Goal: Task Accomplishment & Management: Check status

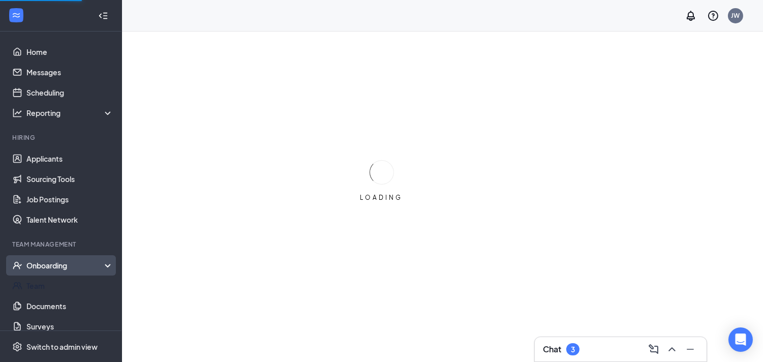
click at [63, 267] on div "Onboarding" at bounding box center [65, 265] width 78 height 10
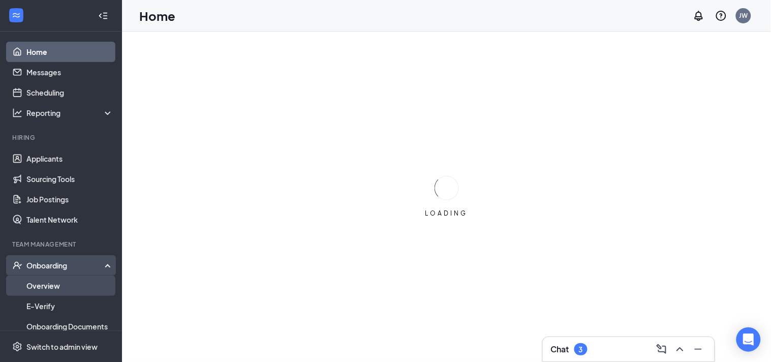
click at [61, 291] on link "Overview" at bounding box center [69, 285] width 87 height 20
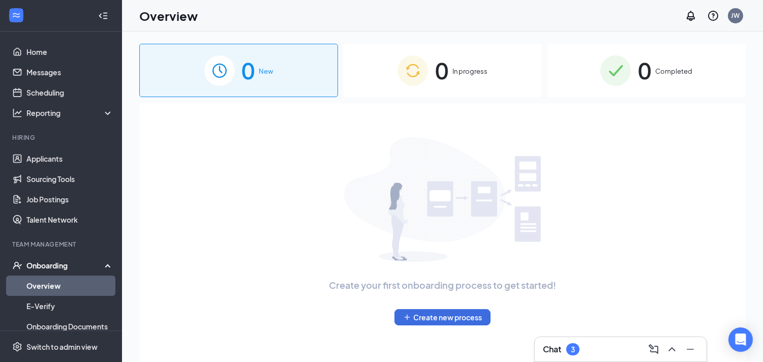
click at [659, 70] on div "0 Completed" at bounding box center [646, 70] width 199 height 53
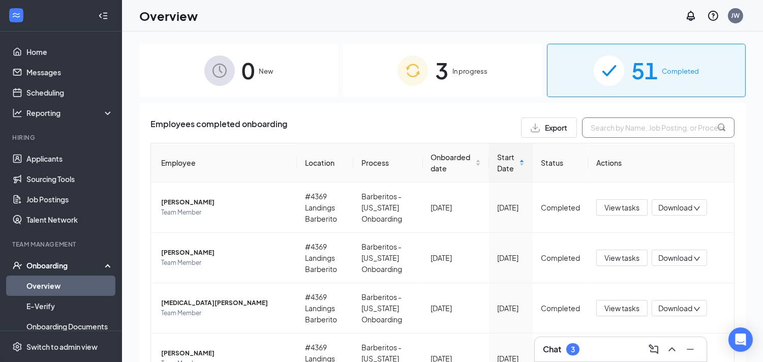
click at [636, 126] on input "text" at bounding box center [658, 127] width 152 height 20
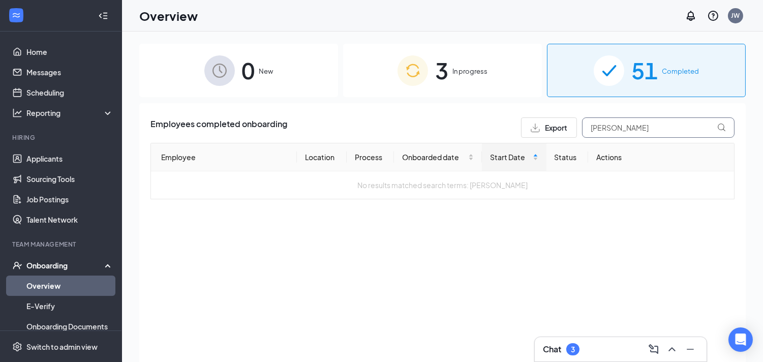
click at [636, 126] on input "[PERSON_NAME]" at bounding box center [658, 127] width 152 height 20
type input "[DEMOGRAPHIC_DATA]"
click at [454, 74] on span "In progress" at bounding box center [469, 71] width 35 height 10
